Goal: Task Accomplishment & Management: Complete application form

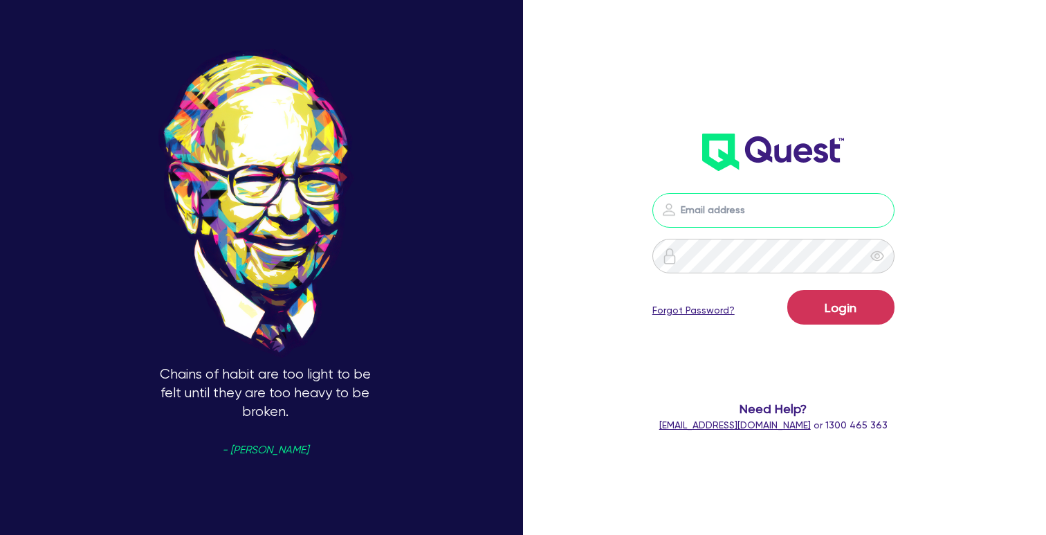
type input "[PERSON_NAME][EMAIL_ADDRESS][PERSON_NAME][DOMAIN_NAME]"
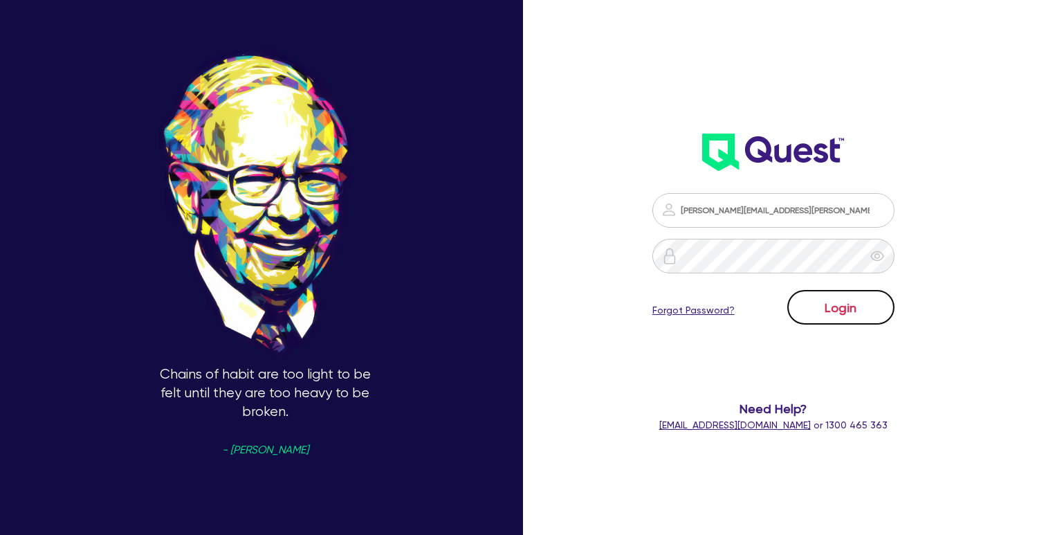
click at [825, 315] on button "Login" at bounding box center [840, 307] width 107 height 35
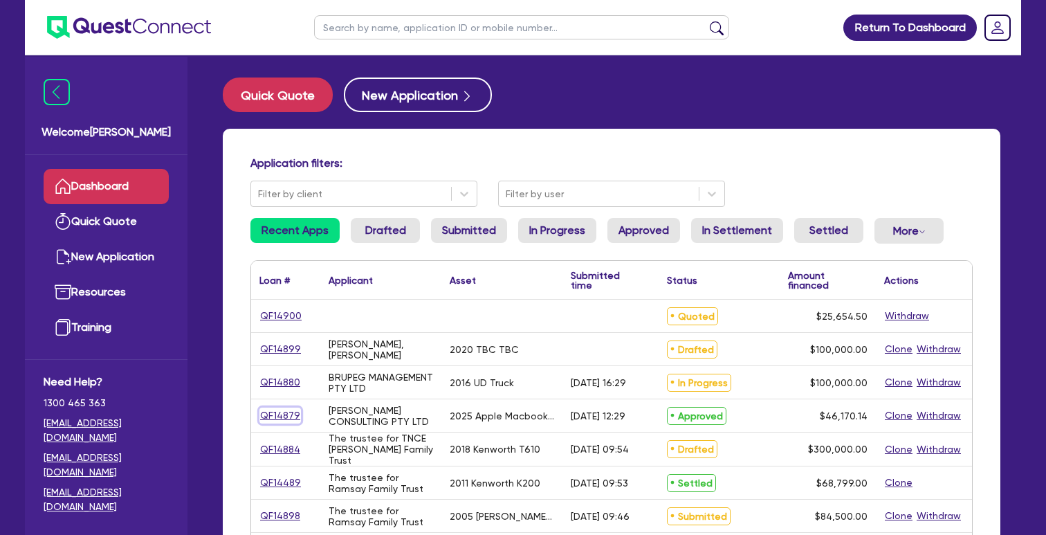
click at [287, 415] on link "QF14879" at bounding box center [280, 415] width 42 height 16
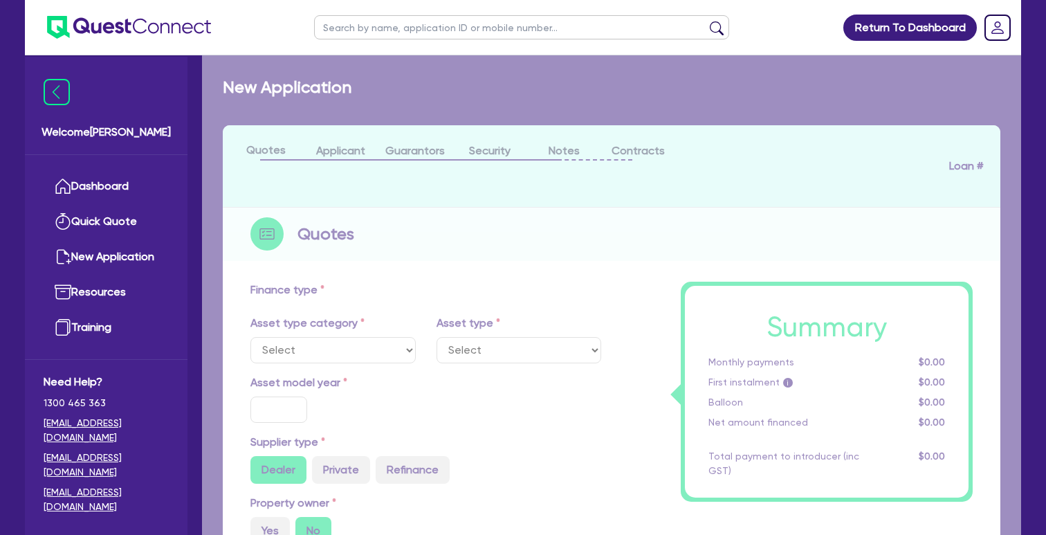
select select "TERTIARY_ASSETS"
type input "2025"
radio input "true"
type input "46,170.14"
type input "5"
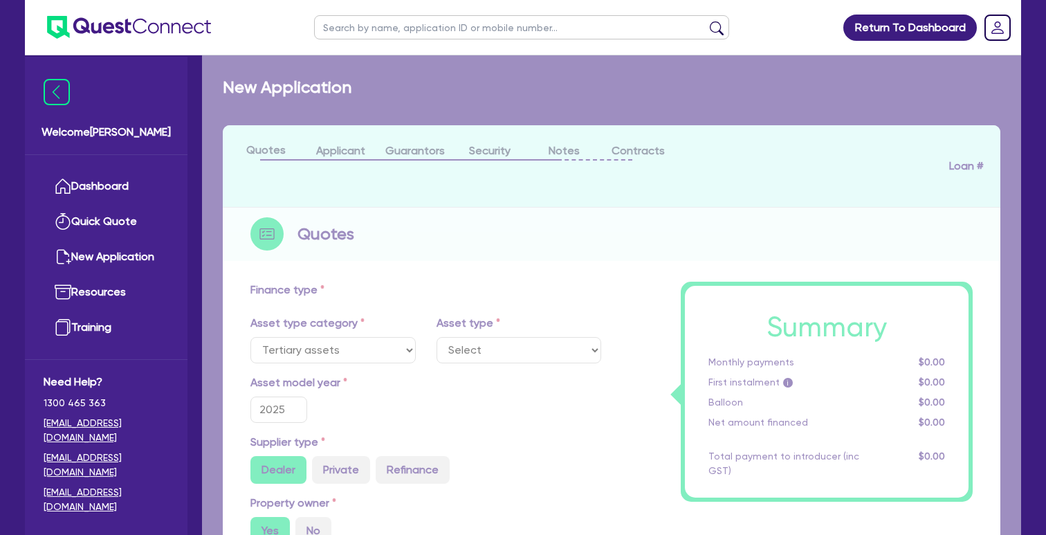
type input "2,308.51"
type input "13.5"
type input "595"
select select "IT_EQUIPMENT"
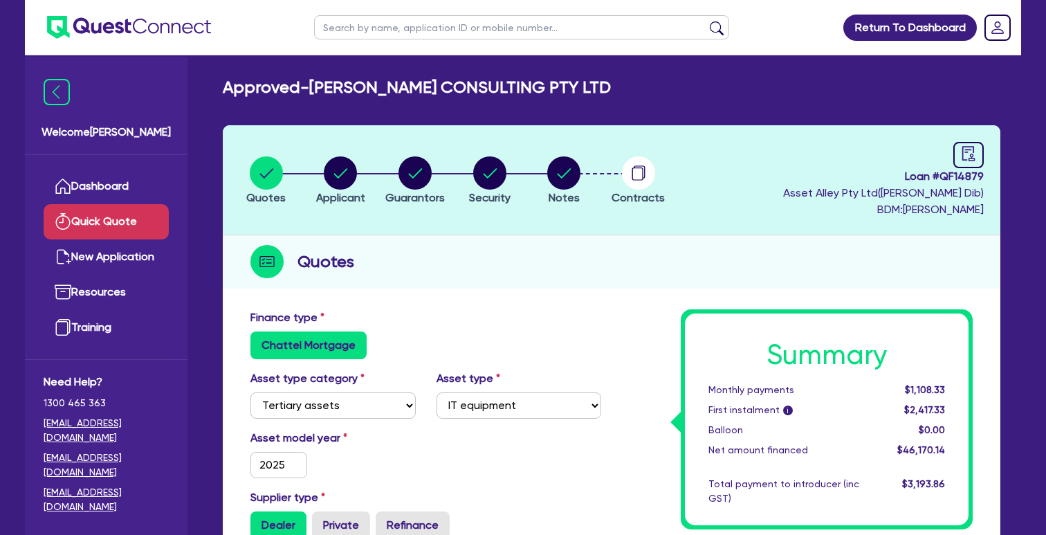
click at [153, 207] on link "Quick Quote" at bounding box center [106, 221] width 125 height 35
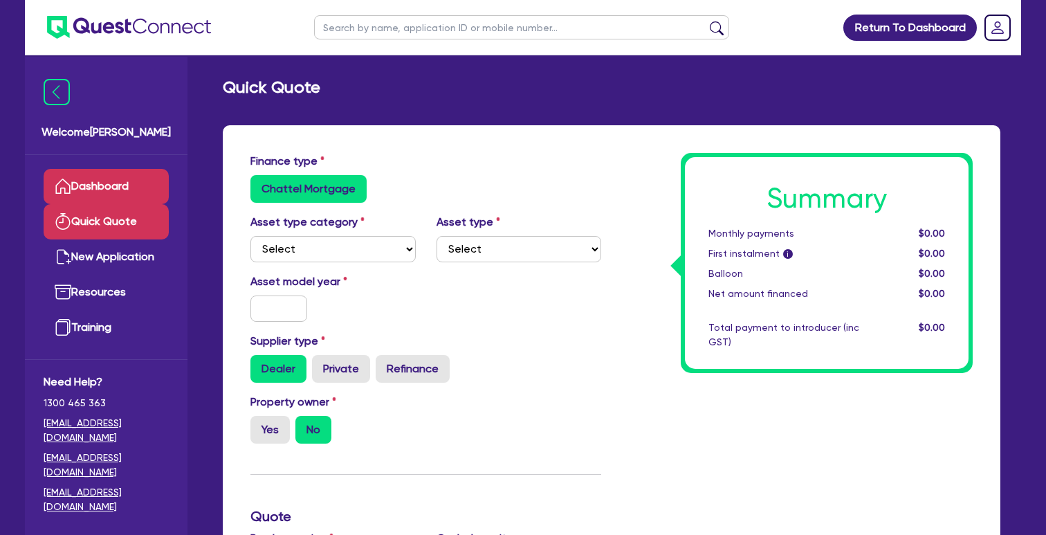
click at [156, 190] on link "Dashboard" at bounding box center [106, 186] width 125 height 35
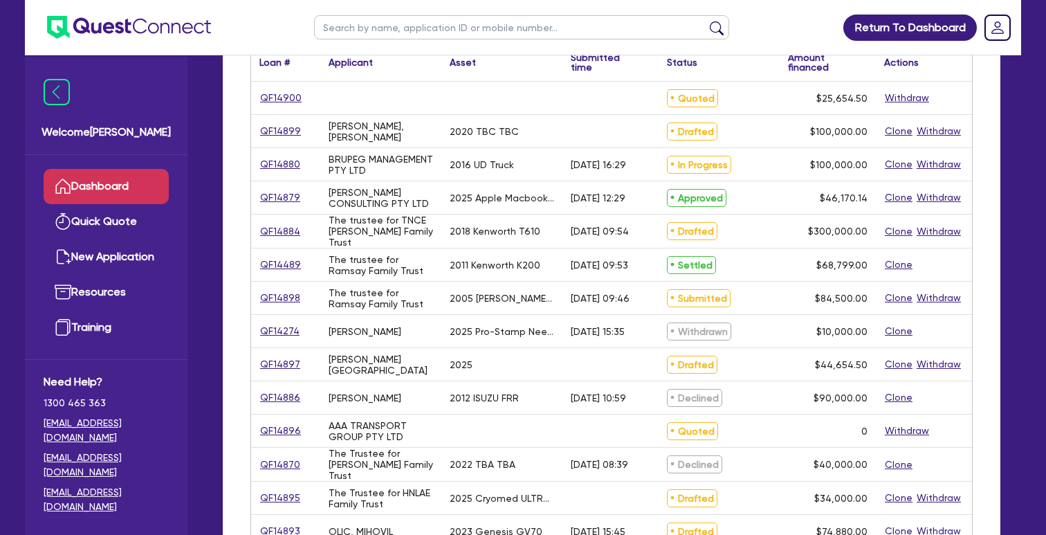
scroll to position [223, 0]
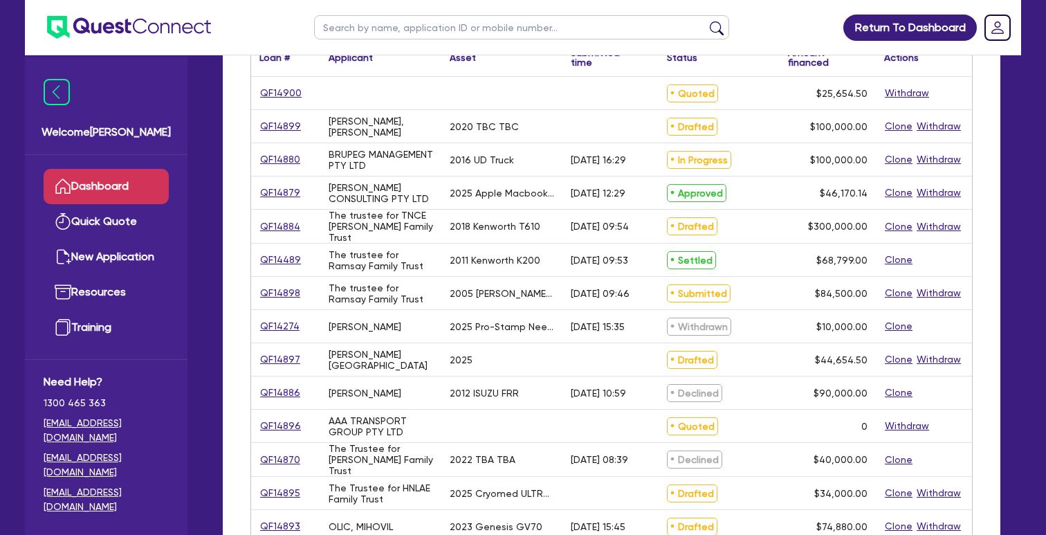
click at [274, 248] on div "QF14489" at bounding box center [285, 260] width 69 height 33
click at [268, 256] on link "QF14489" at bounding box center [280, 260] width 42 height 16
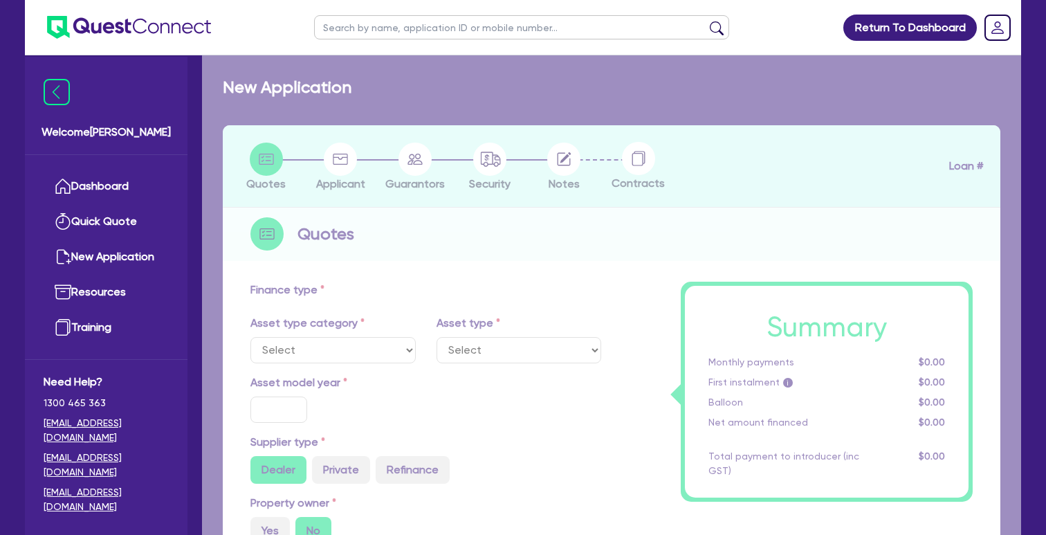
select select "PRIMARY_ASSETS"
type input "2011"
radio input "false"
radio input "true"
type input "68,000"
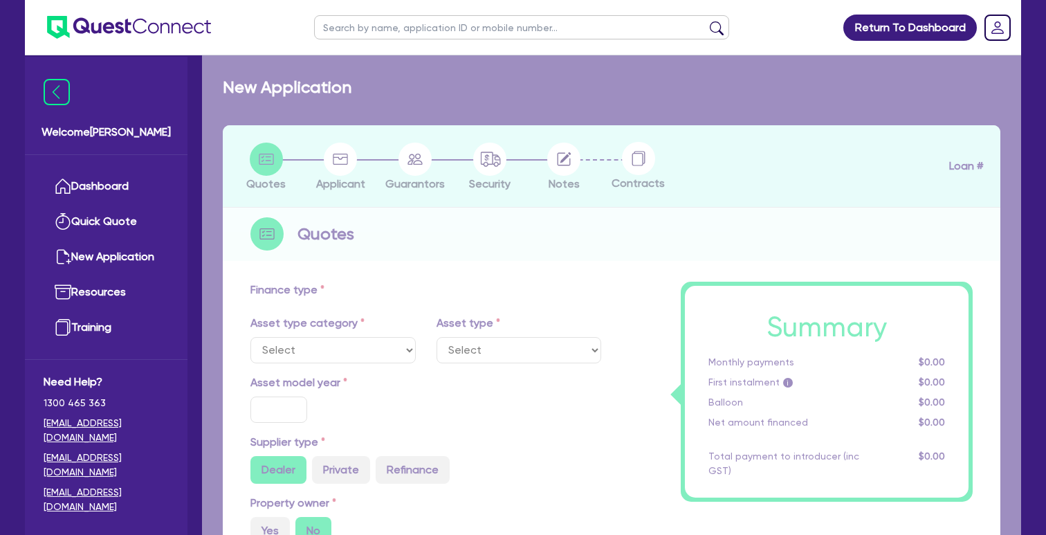
type input "9.89"
type input "6,800"
type input "17.74"
type input "726.36"
select select "HEAVY_TRUCKS"
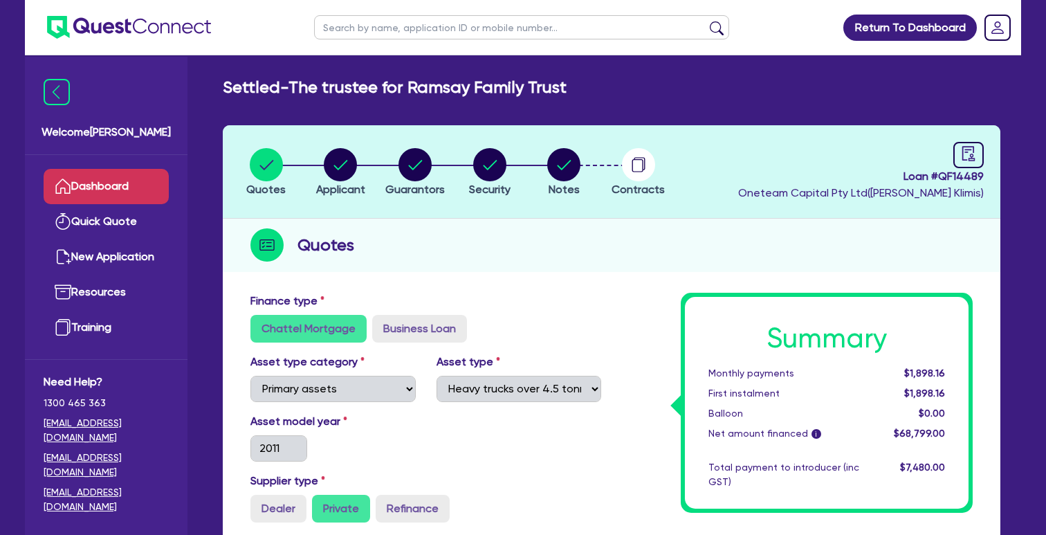
click at [138, 190] on link "Dashboard" at bounding box center [106, 186] width 125 height 35
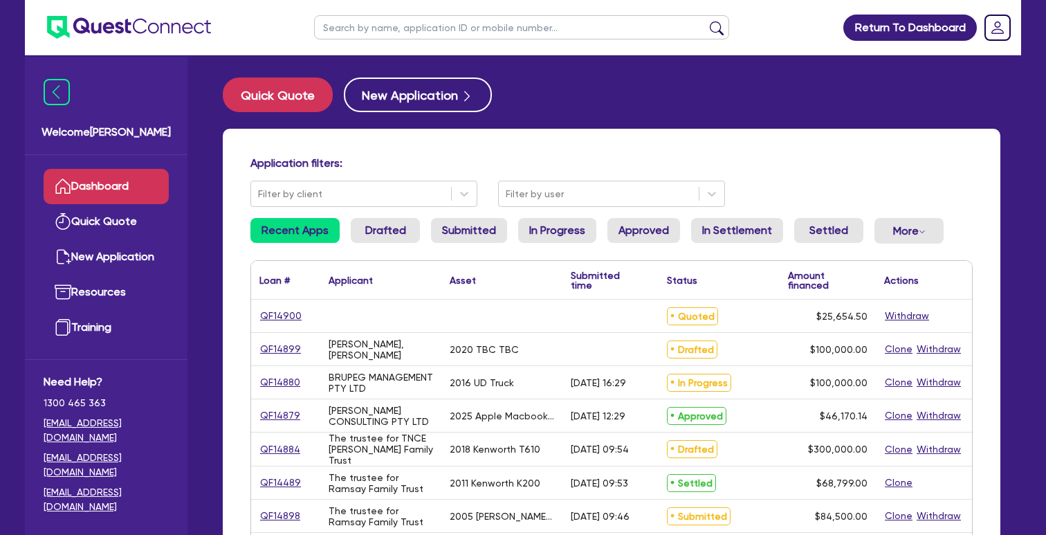
scroll to position [580, 0]
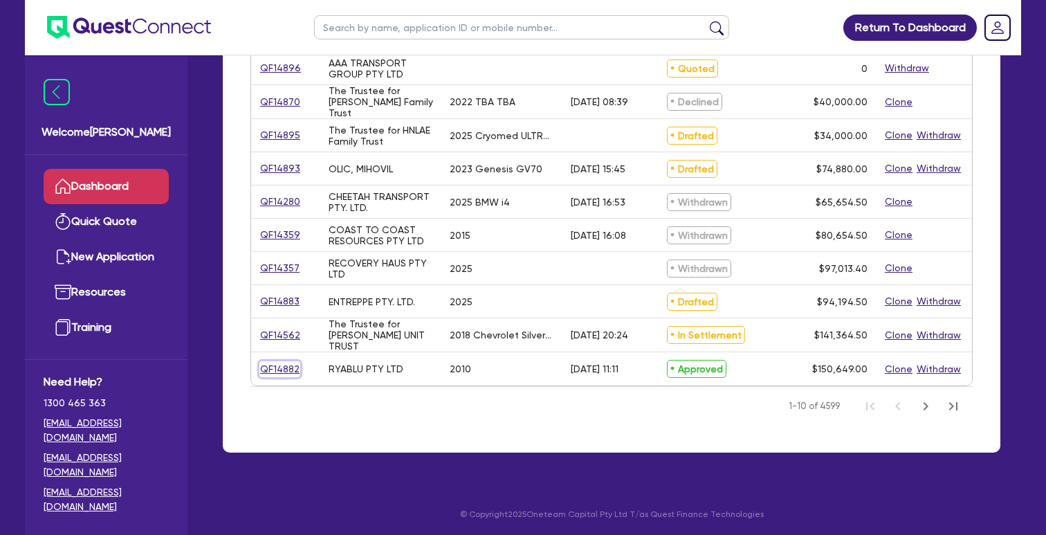
click at [275, 365] on link "QF14882" at bounding box center [279, 369] width 41 height 16
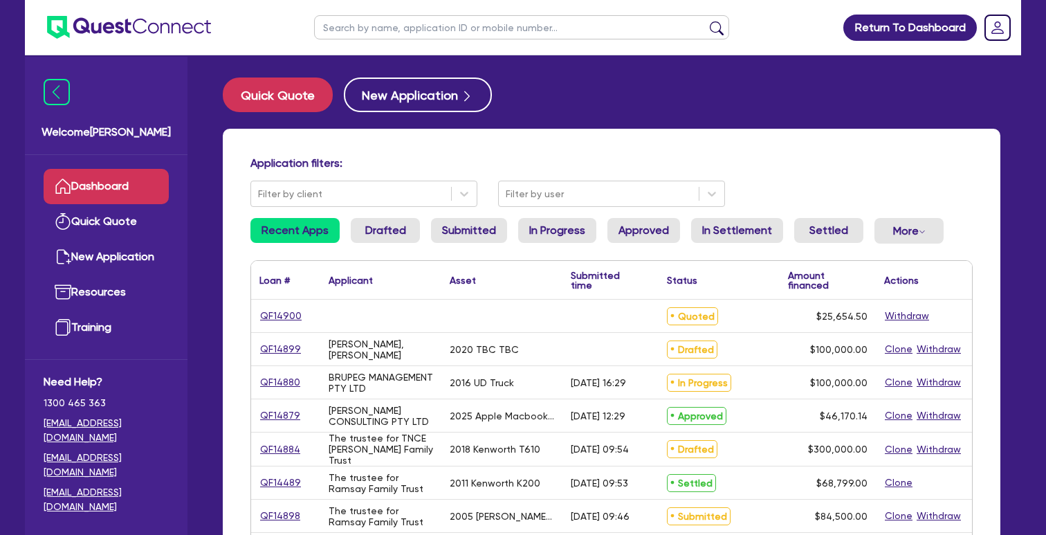
select select "PRIMARY_ASSETS"
select select "HEAVY_TRUCKS"
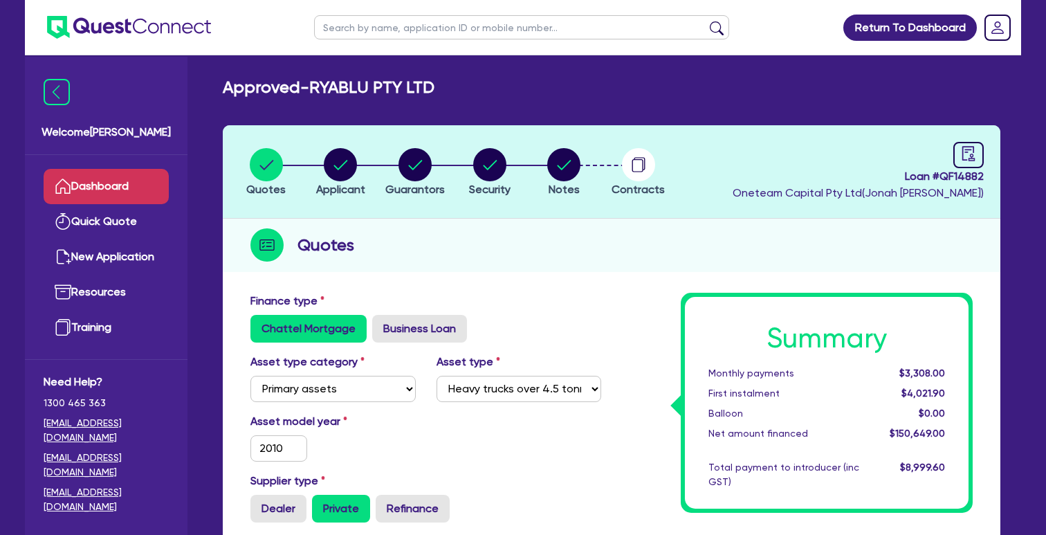
click at [123, 187] on link "Dashboard" at bounding box center [106, 186] width 125 height 35
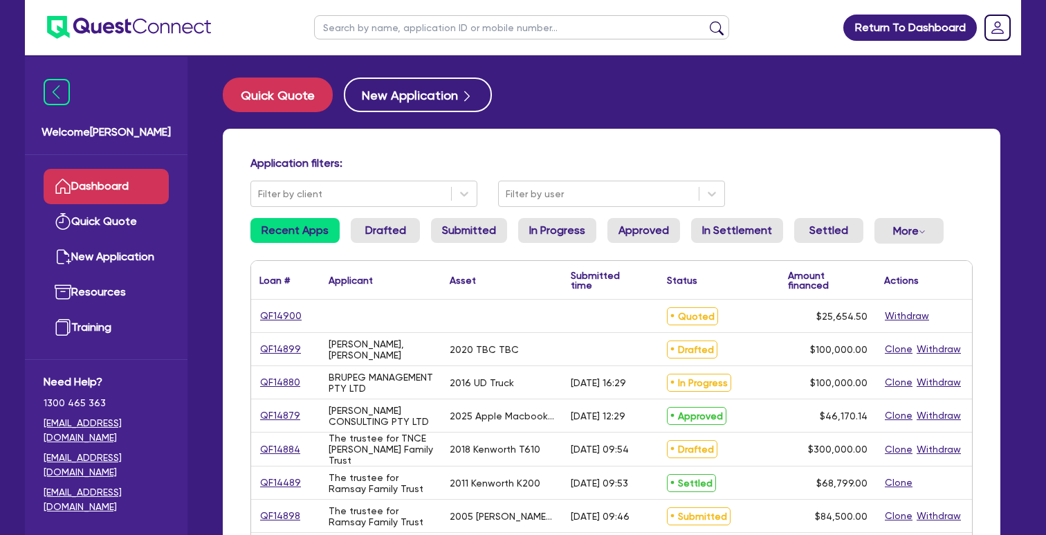
scroll to position [580, 0]
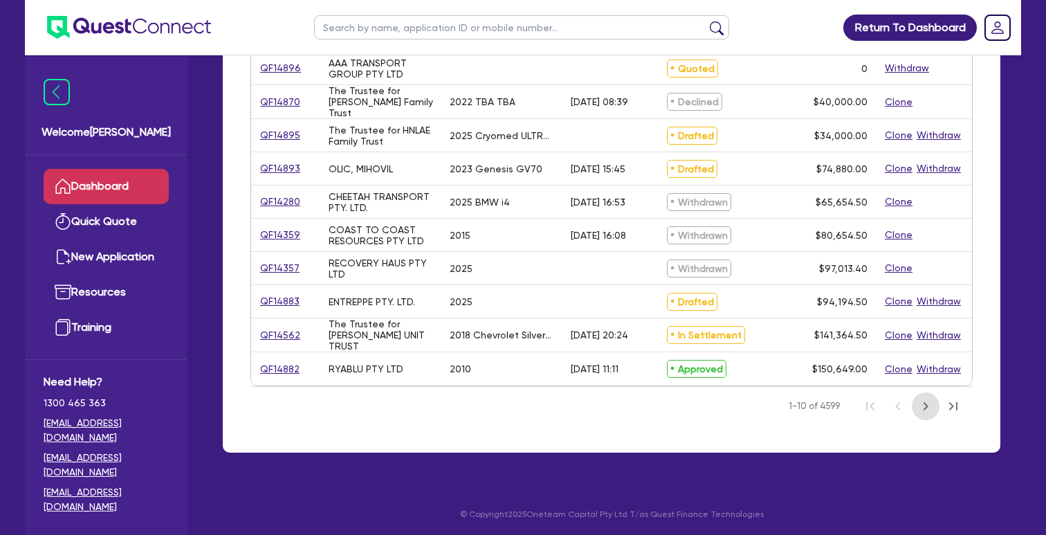
click at [920, 398] on icon "Next Page" at bounding box center [925, 406] width 17 height 17
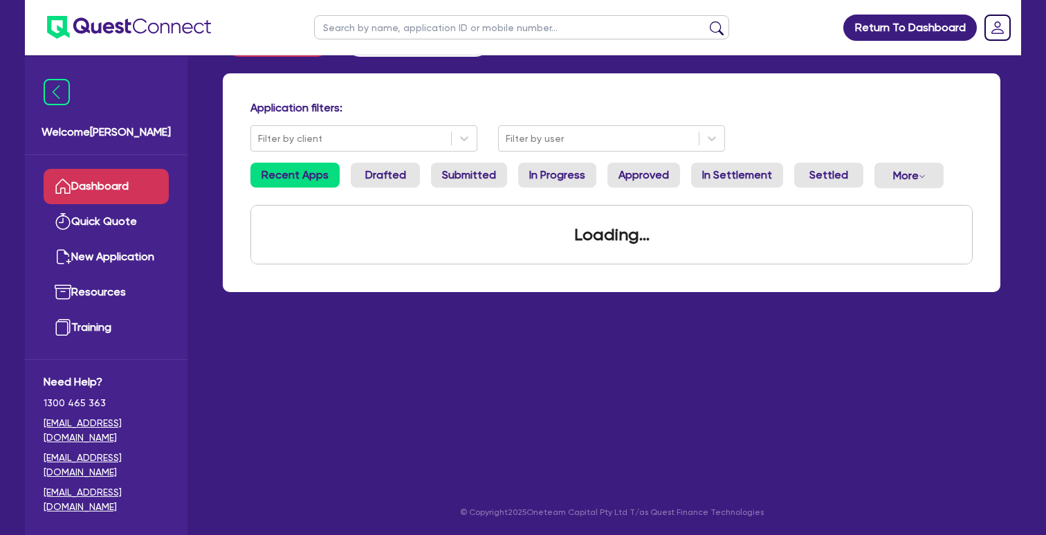
scroll to position [580, 0]
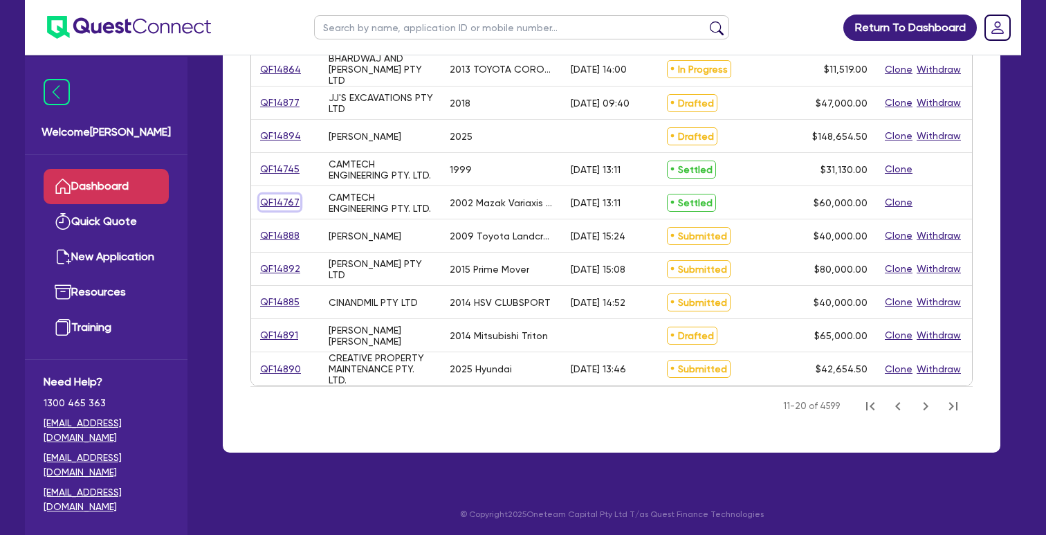
click at [282, 200] on link "QF14767" at bounding box center [279, 202] width 41 height 16
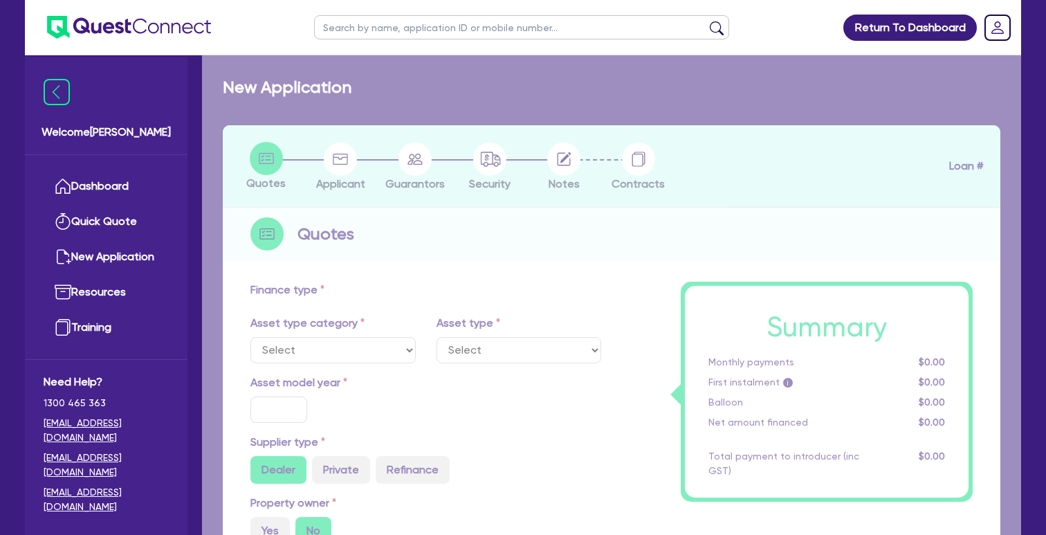
select select "SECONDARY_ASSETS"
type input "2002"
radio input "false"
radio input "true"
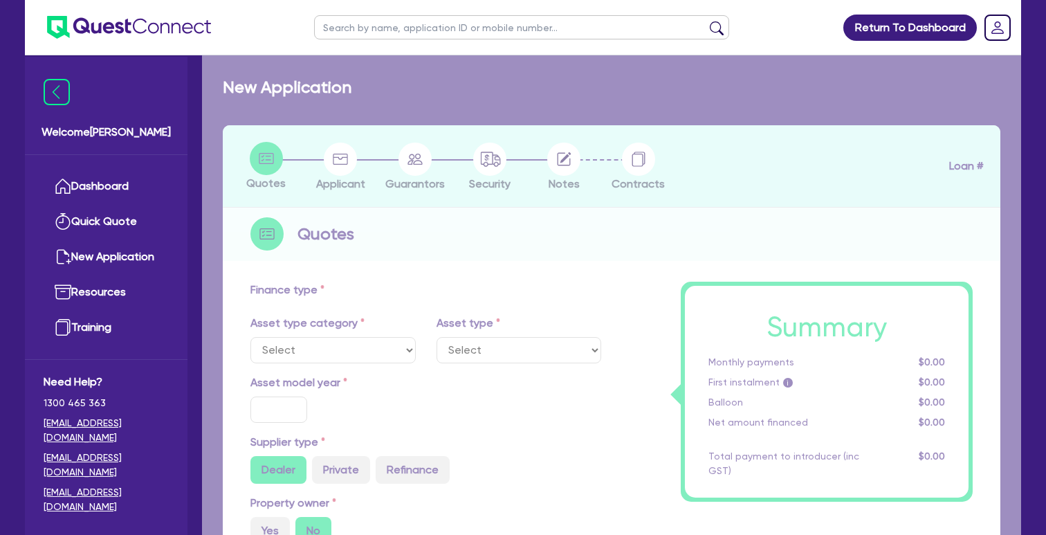
type input "60,000"
type input "7"
type input "4,200"
type input "18.45"
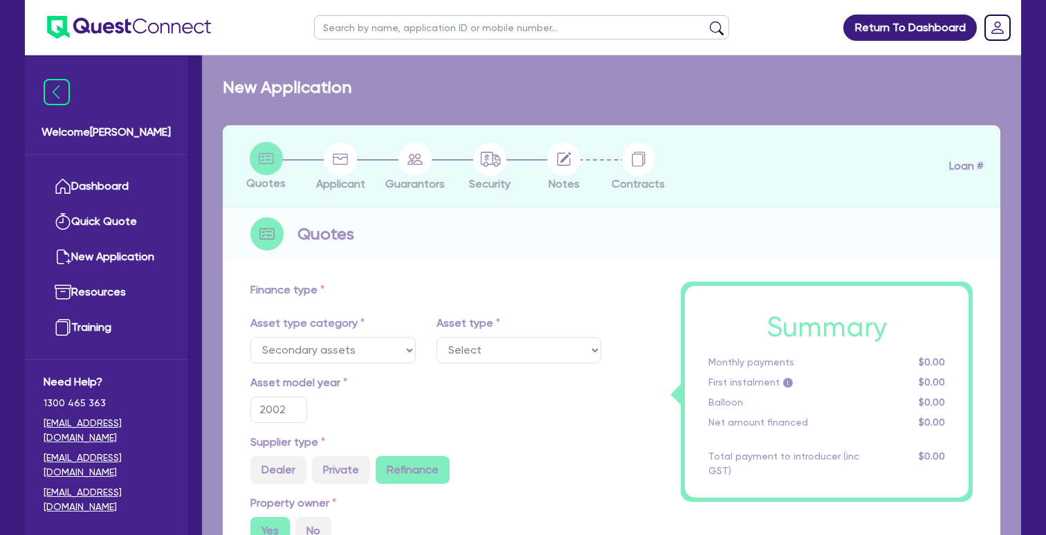
select select "CNC_AND_EDGE_BENDERS"
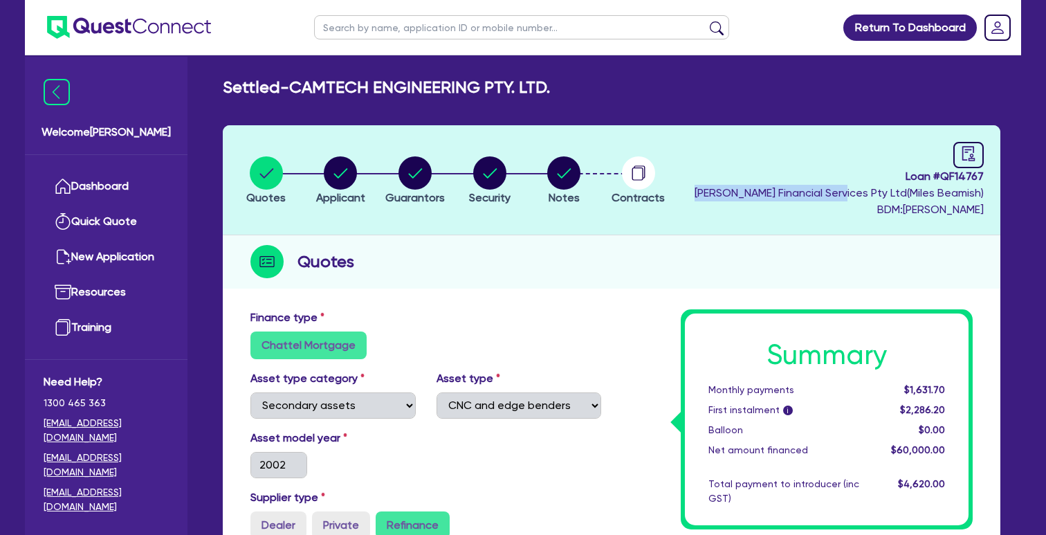
drag, startPoint x: 722, startPoint y: 191, endPoint x: 870, endPoint y: 194, distance: 148.8
click at [870, 194] on header "Quotes Applicant [GEOGRAPHIC_DATA] Security Notes Contracts Loan # QF14767 [PER…" at bounding box center [612, 180] width 778 height 110
copy span "[PERSON_NAME] Financial Services"
click at [104, 176] on link "Dashboard" at bounding box center [106, 186] width 125 height 35
